Goal: Task Accomplishment & Management: Manage account settings

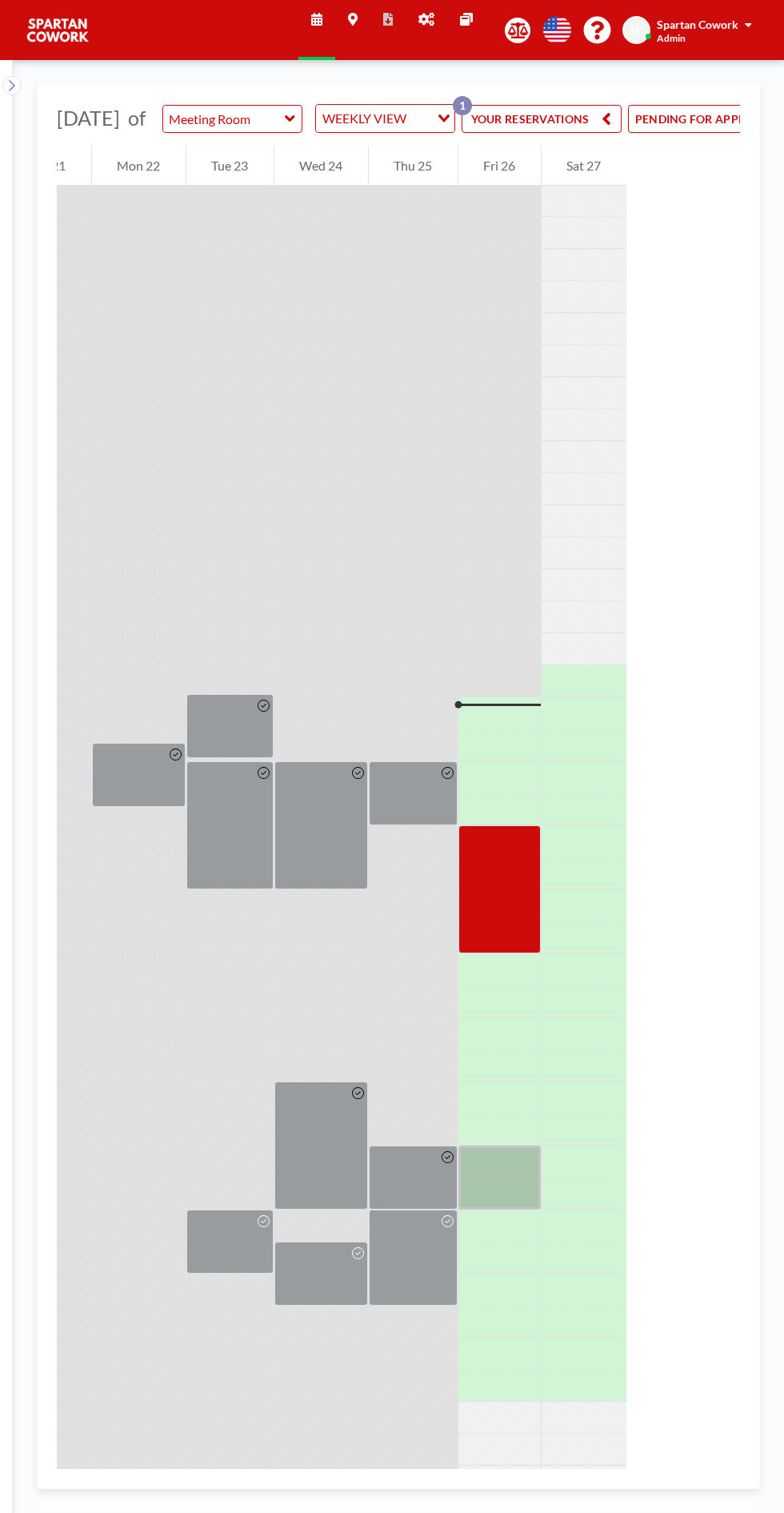
scroll to position [0, 214]
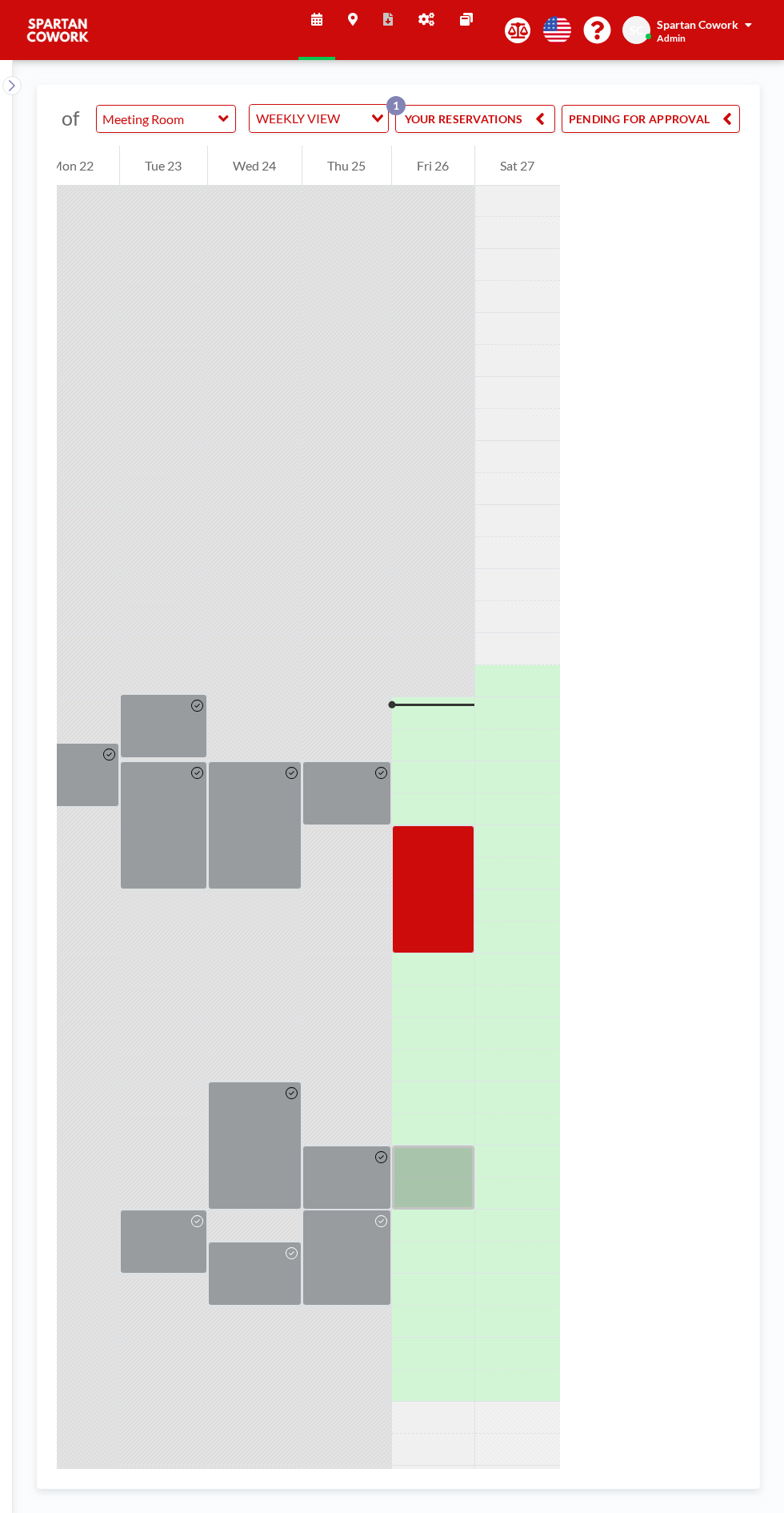
click at [687, 128] on button "PENDING FOR APPROVAL" at bounding box center [650, 119] width 178 height 28
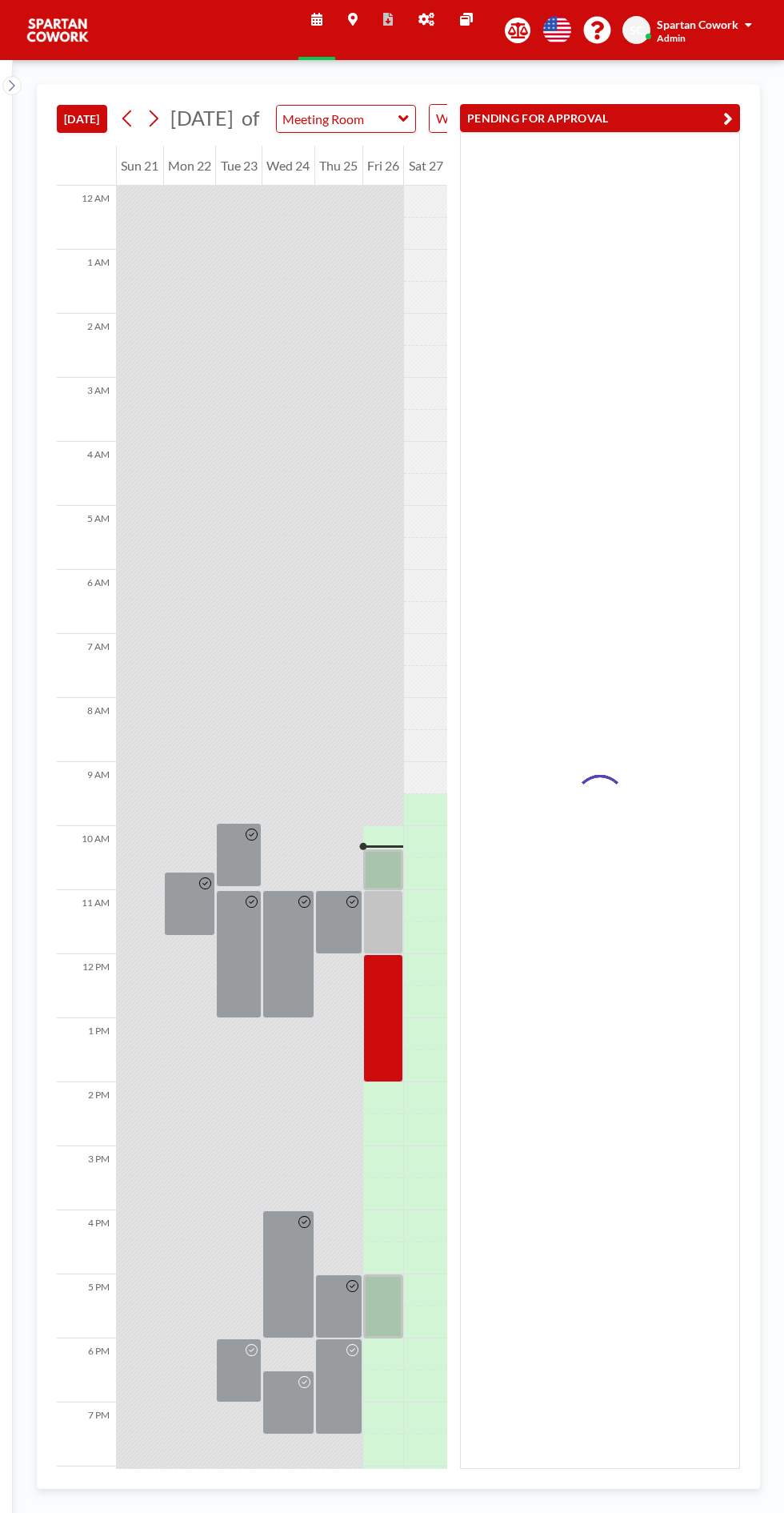
scroll to position [129, 0]
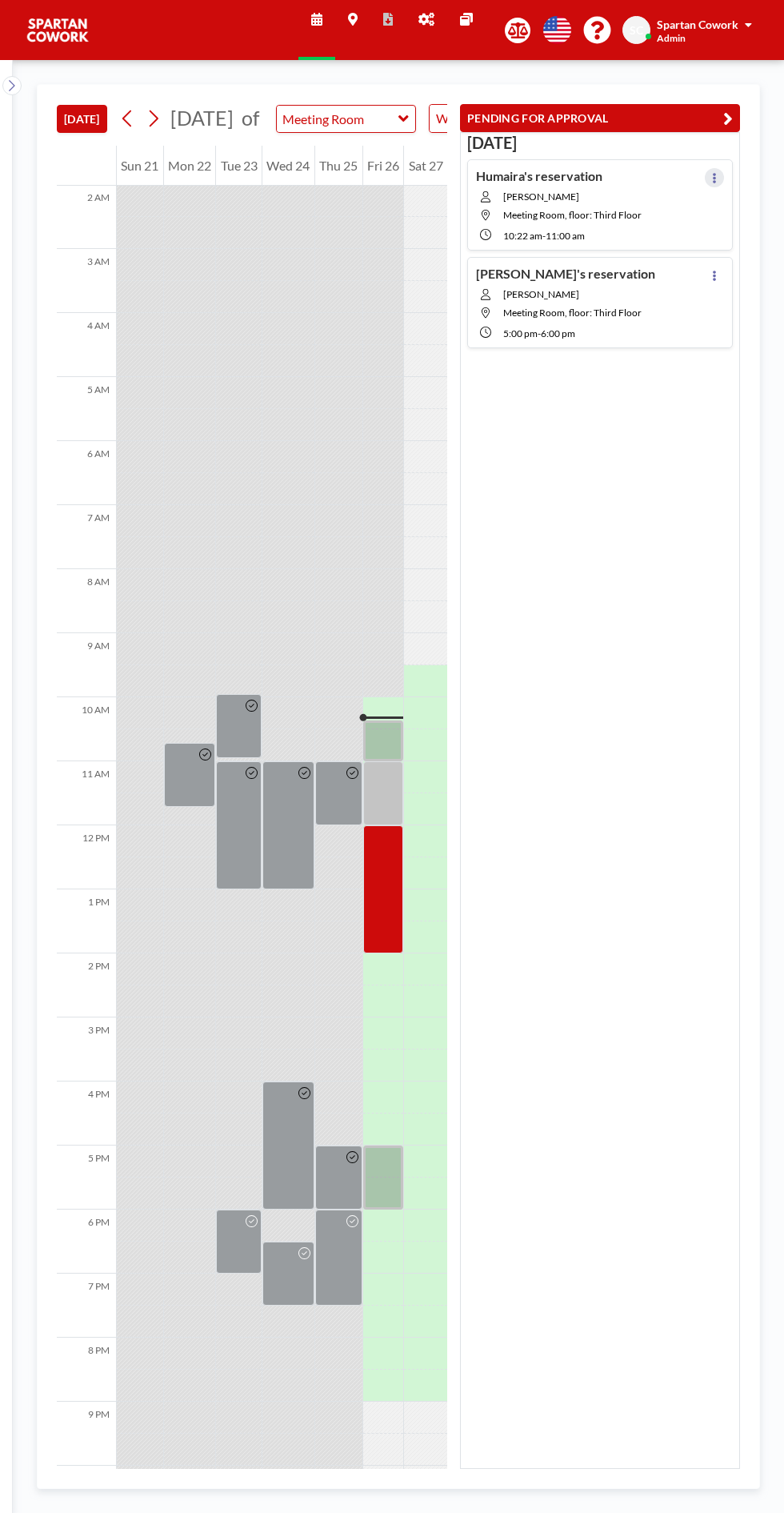
click at [724, 178] on button at bounding box center [714, 177] width 19 height 19
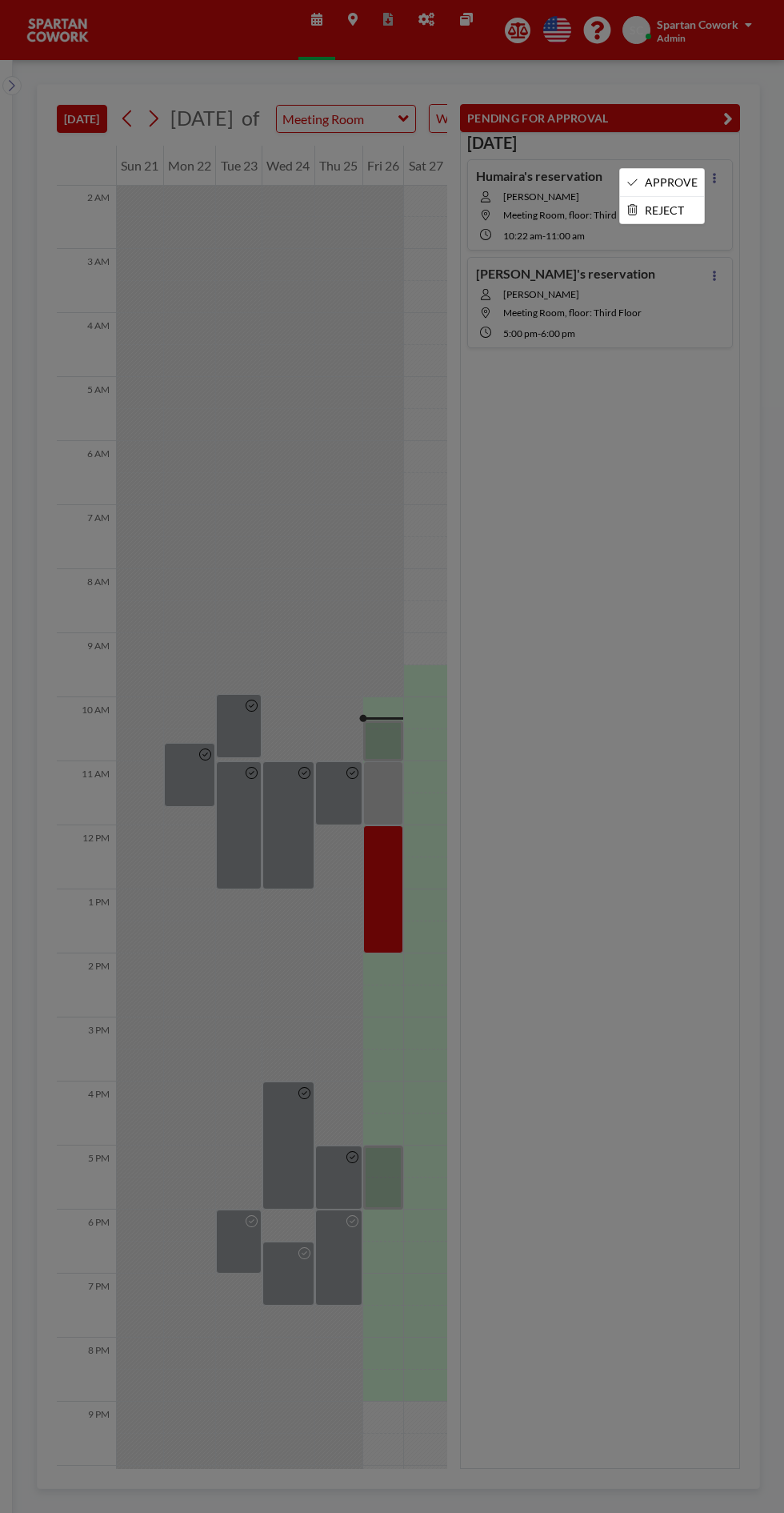
click at [656, 176] on li "APPROVE" at bounding box center [662, 182] width 84 height 27
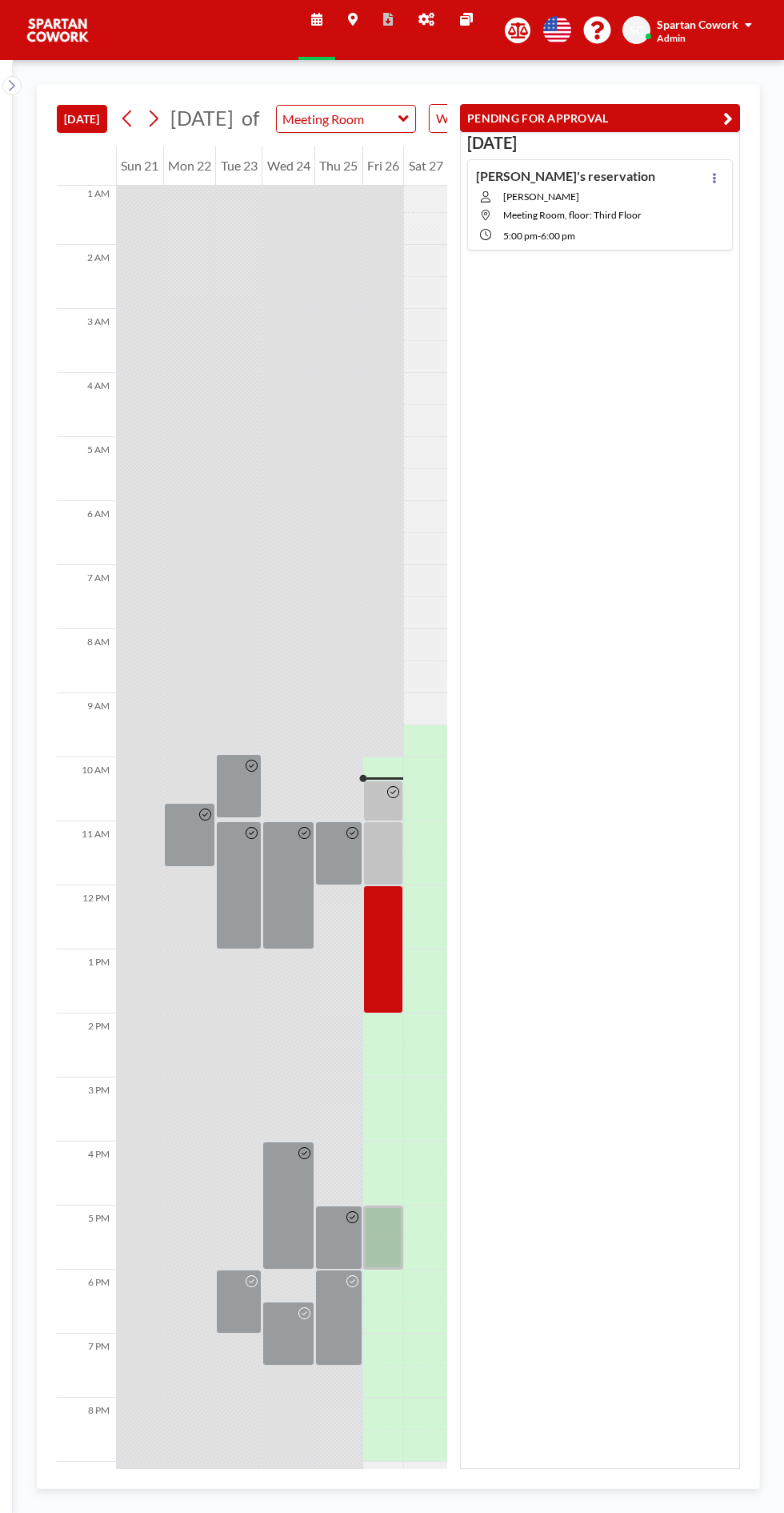
scroll to position [129, 0]
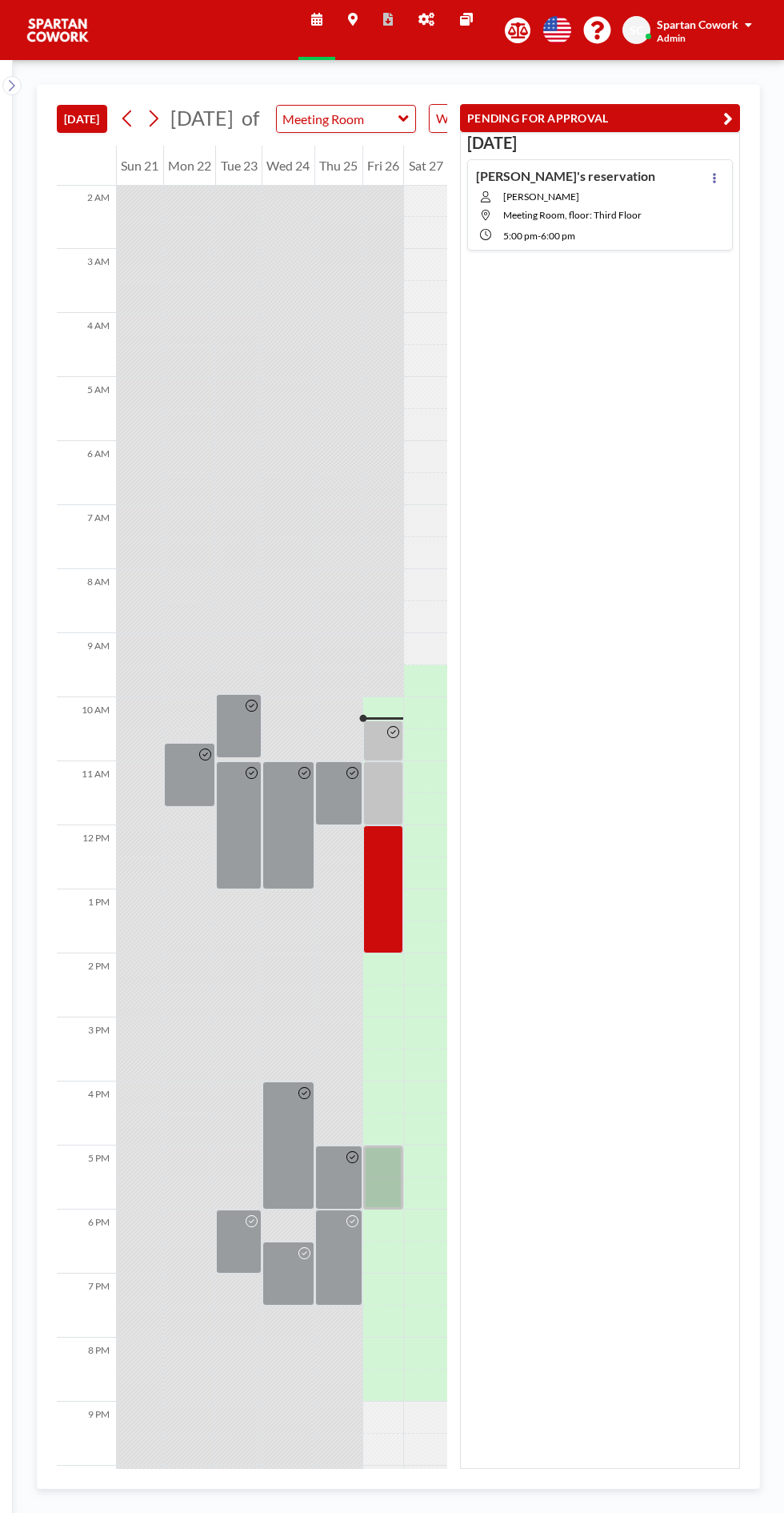
click at [387, 801] on div at bounding box center [384, 794] width 41 height 64
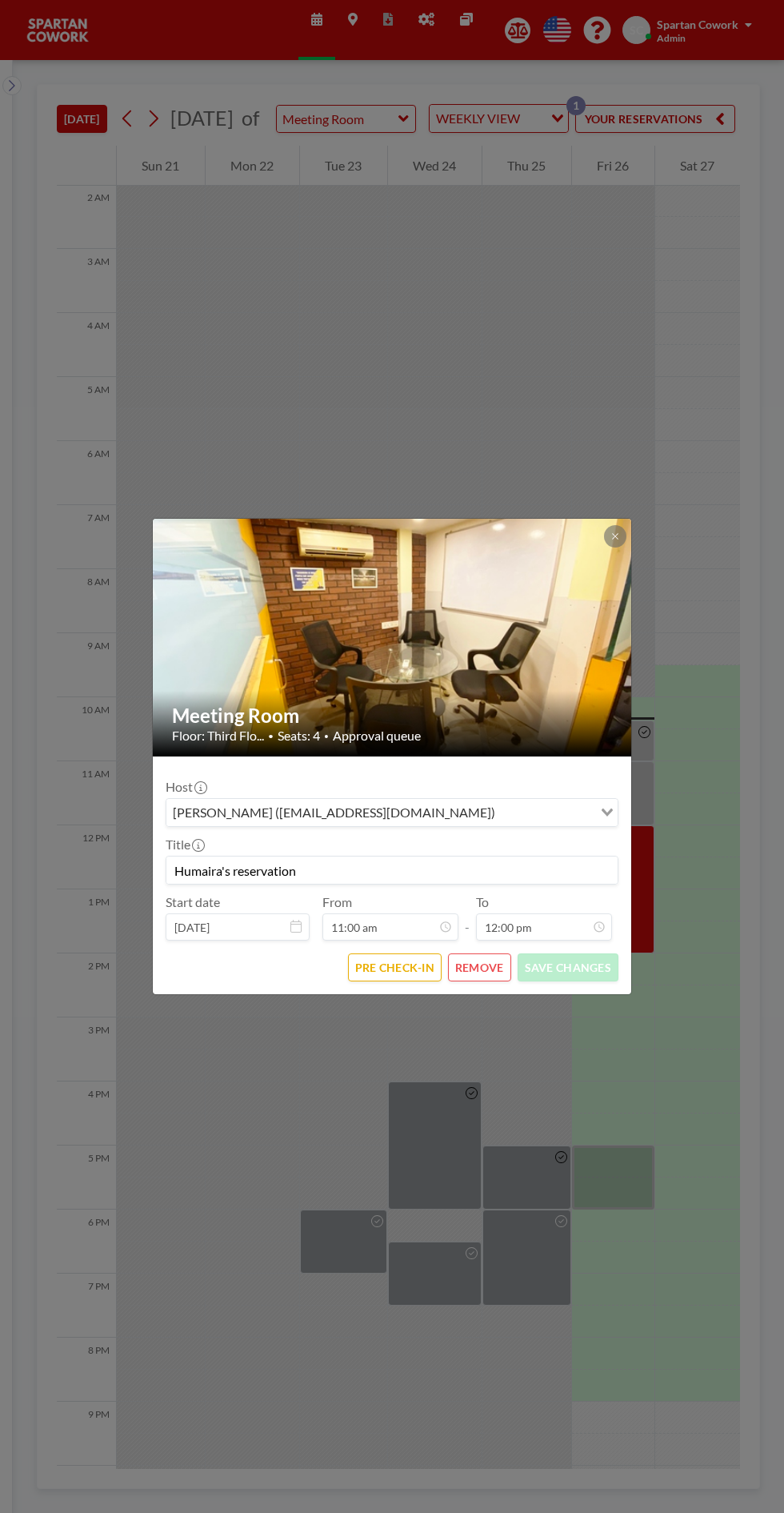
click at [614, 537] on icon at bounding box center [615, 536] width 6 height 6
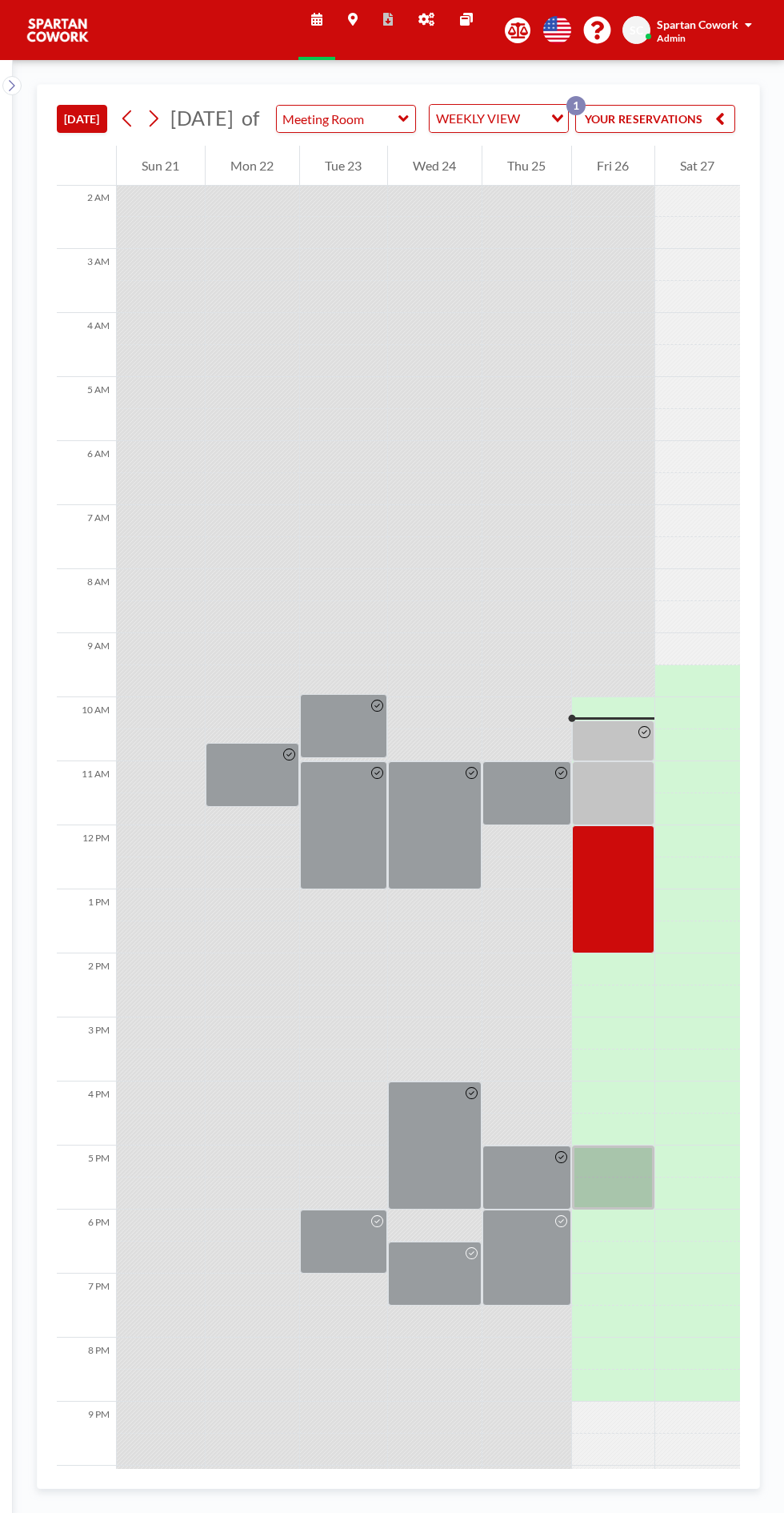
click at [614, 759] on div at bounding box center [612, 740] width 82 height 41
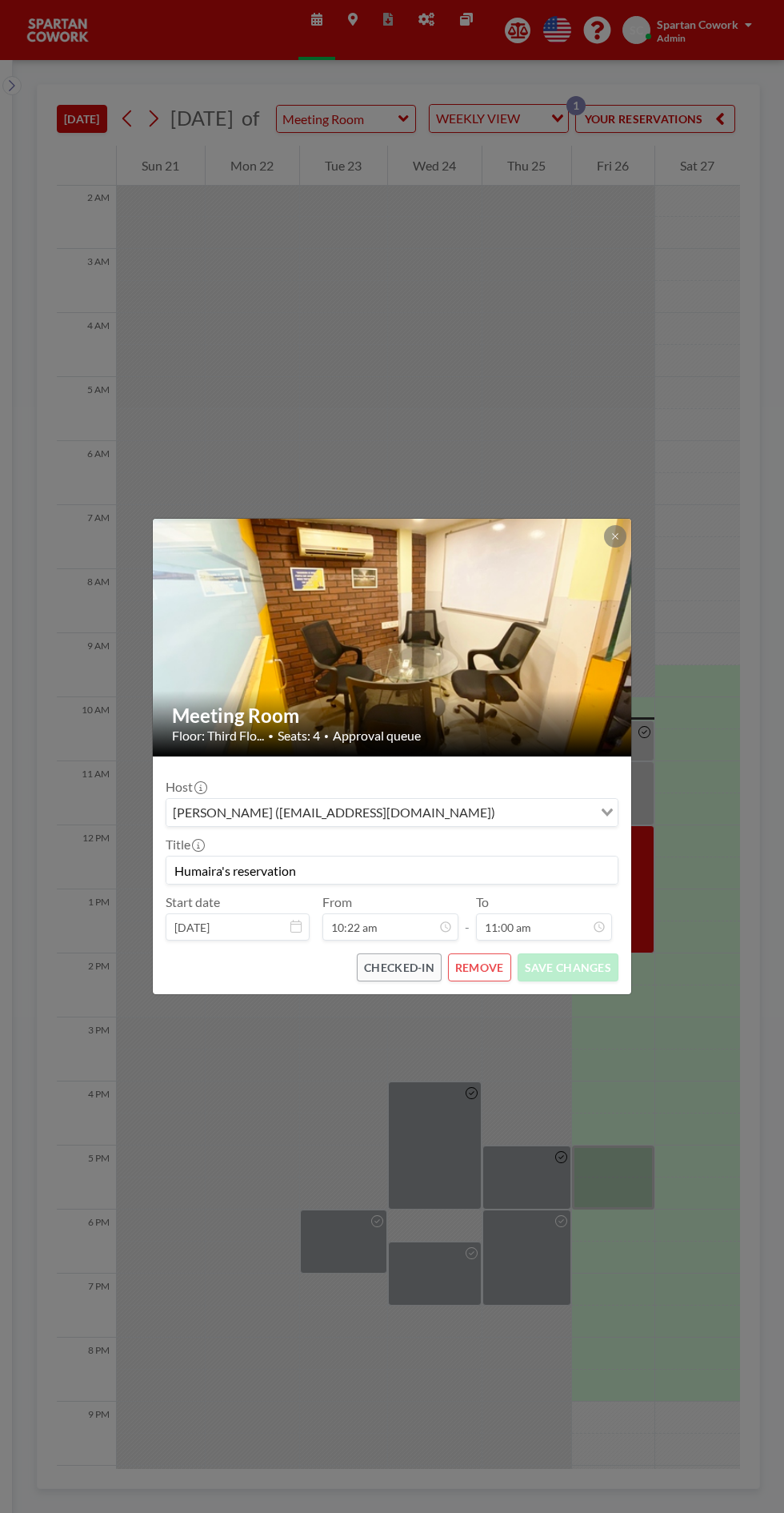
click at [614, 544] on button at bounding box center [615, 536] width 23 height 23
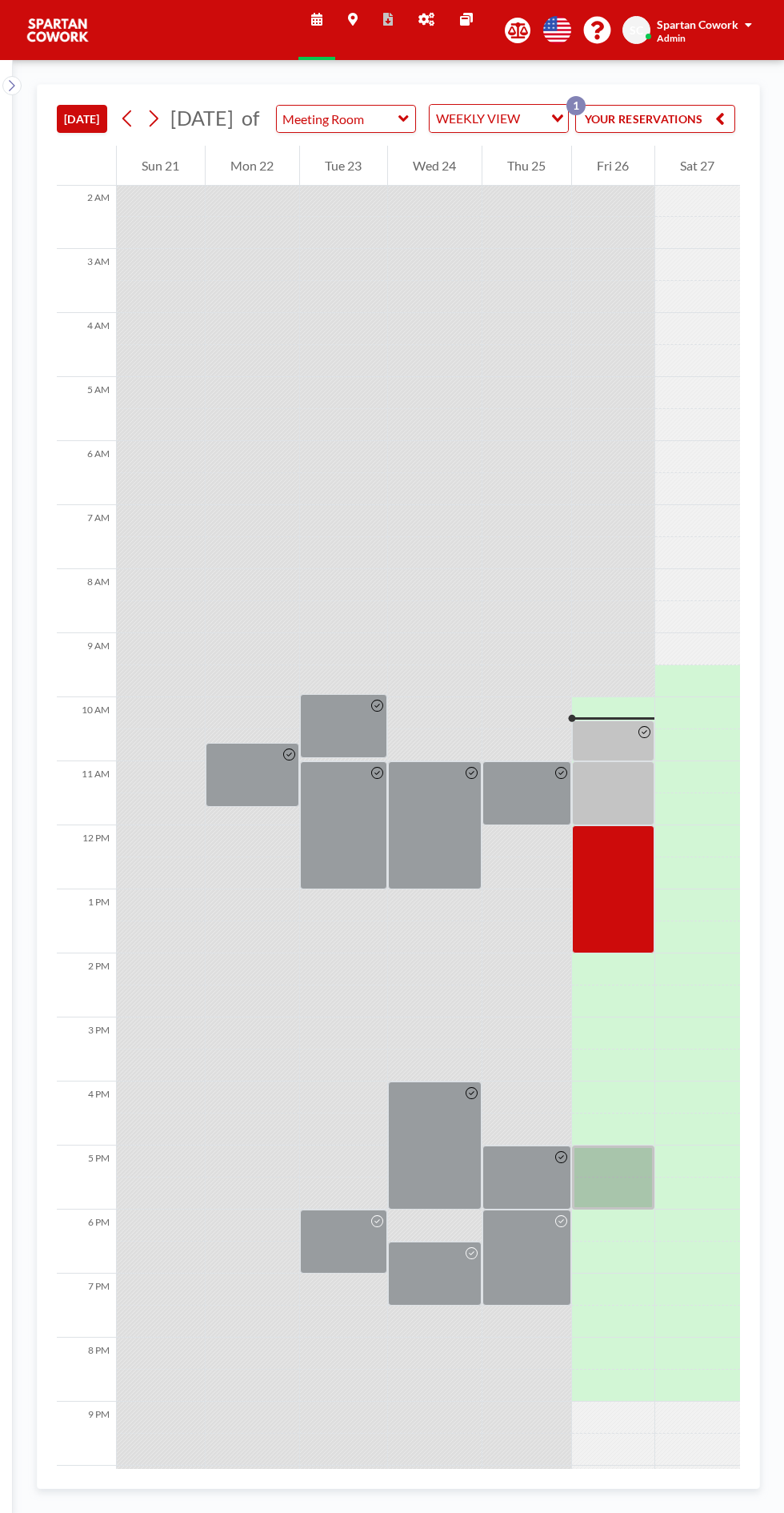
click at [607, 825] on div at bounding box center [612, 794] width 82 height 64
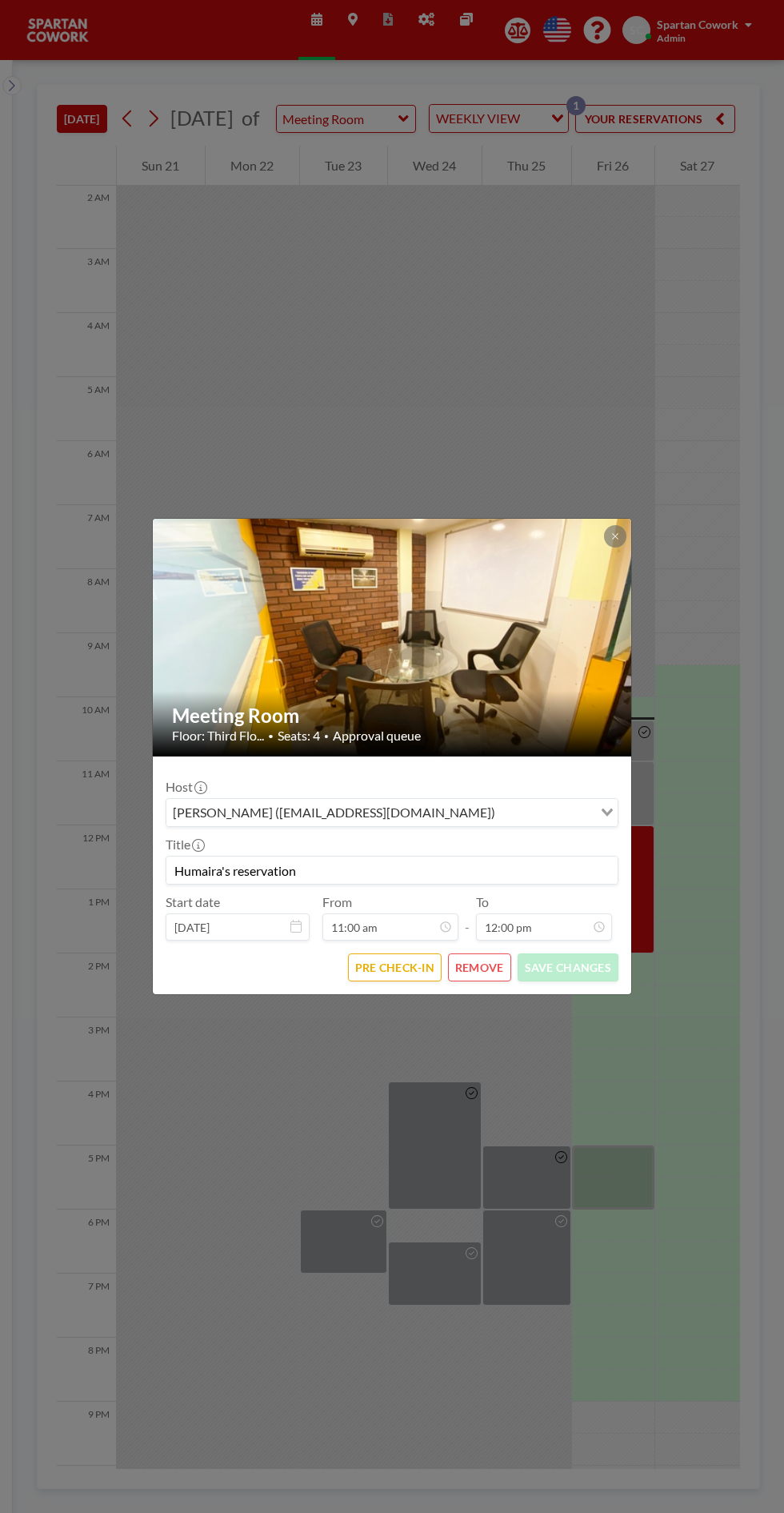
click at [612, 536] on icon at bounding box center [615, 536] width 9 height 9
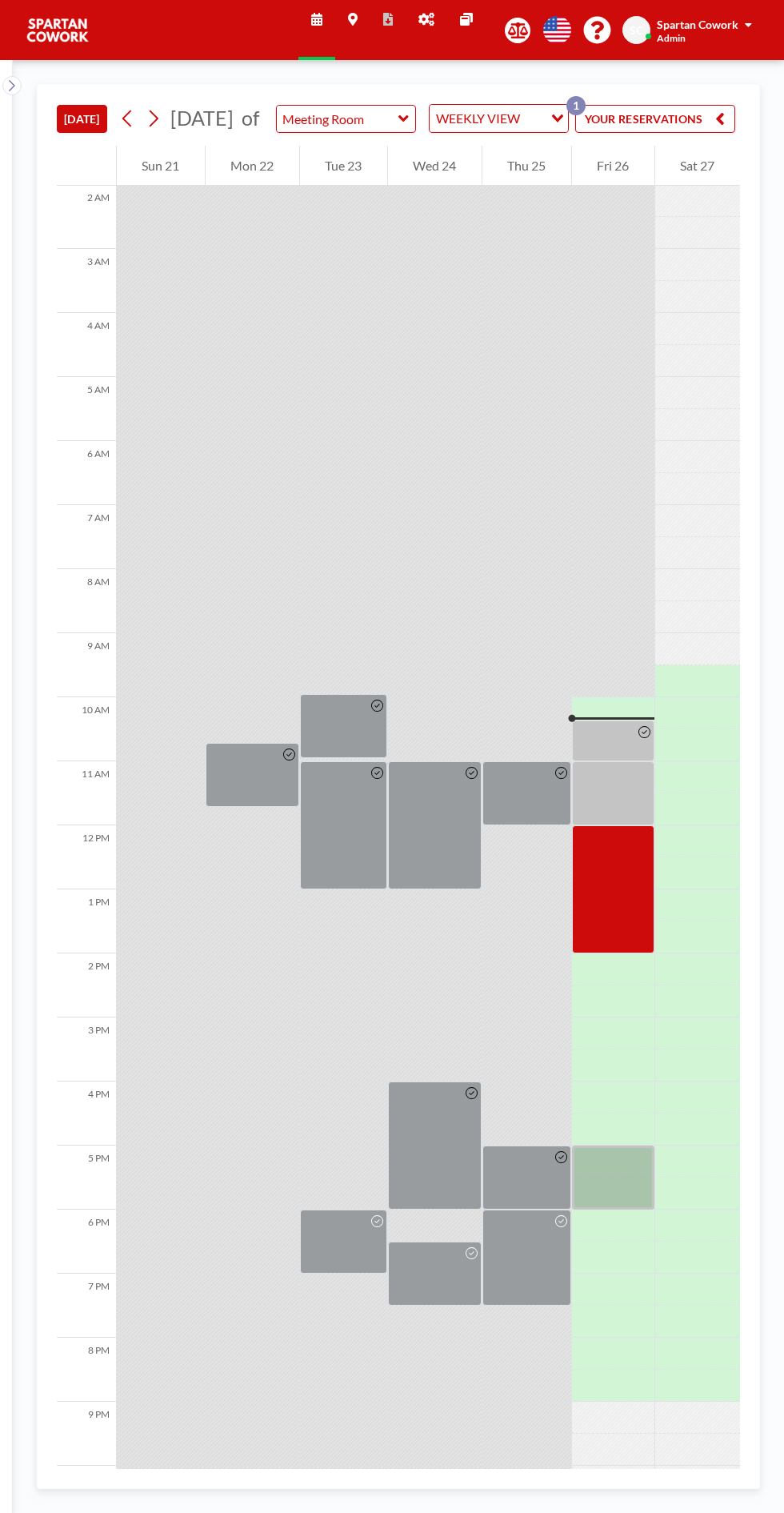
scroll to position [0, 214]
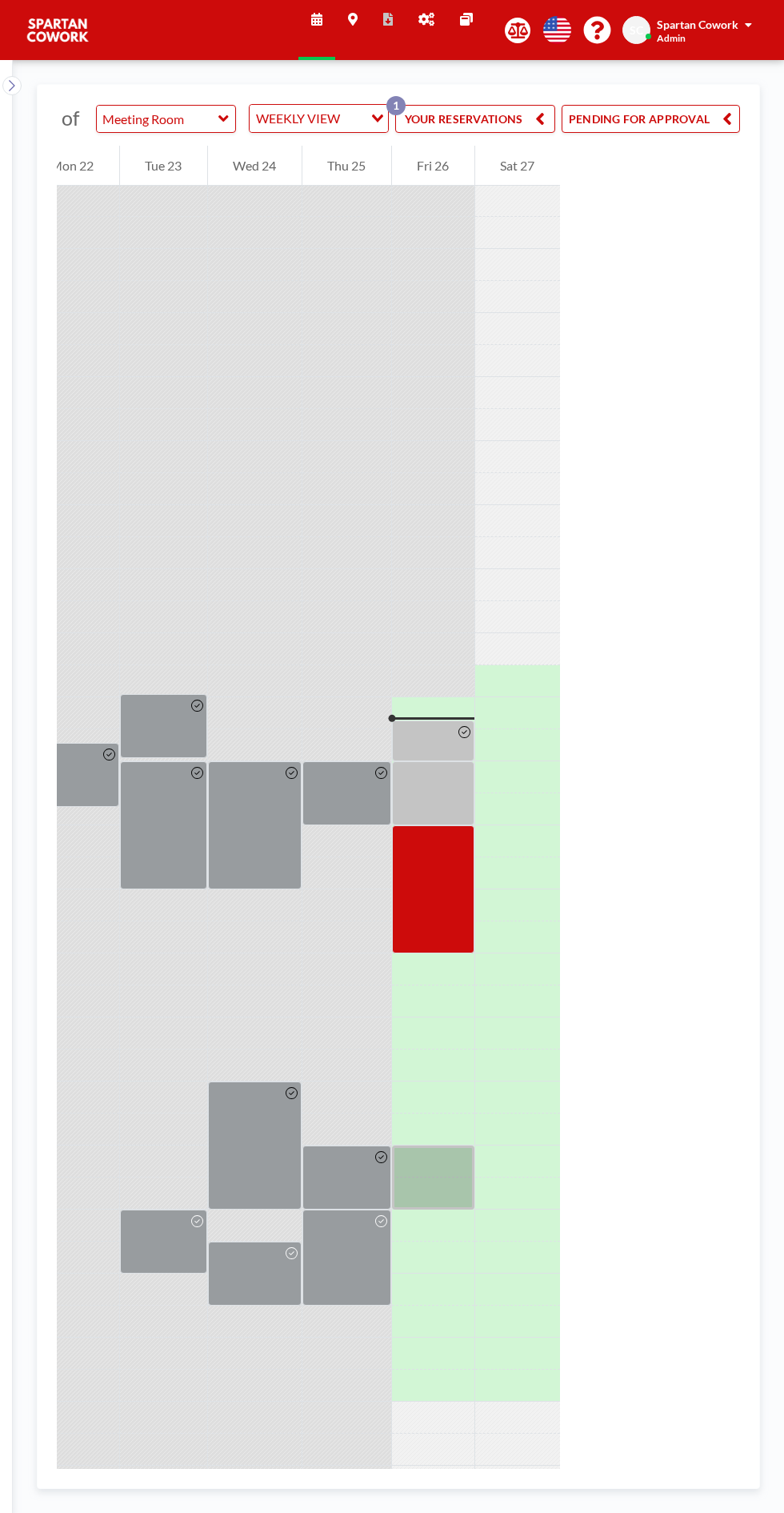
click at [634, 124] on button "PENDING FOR APPROVAL" at bounding box center [650, 119] width 178 height 28
